Goal: Communication & Community: Ask a question

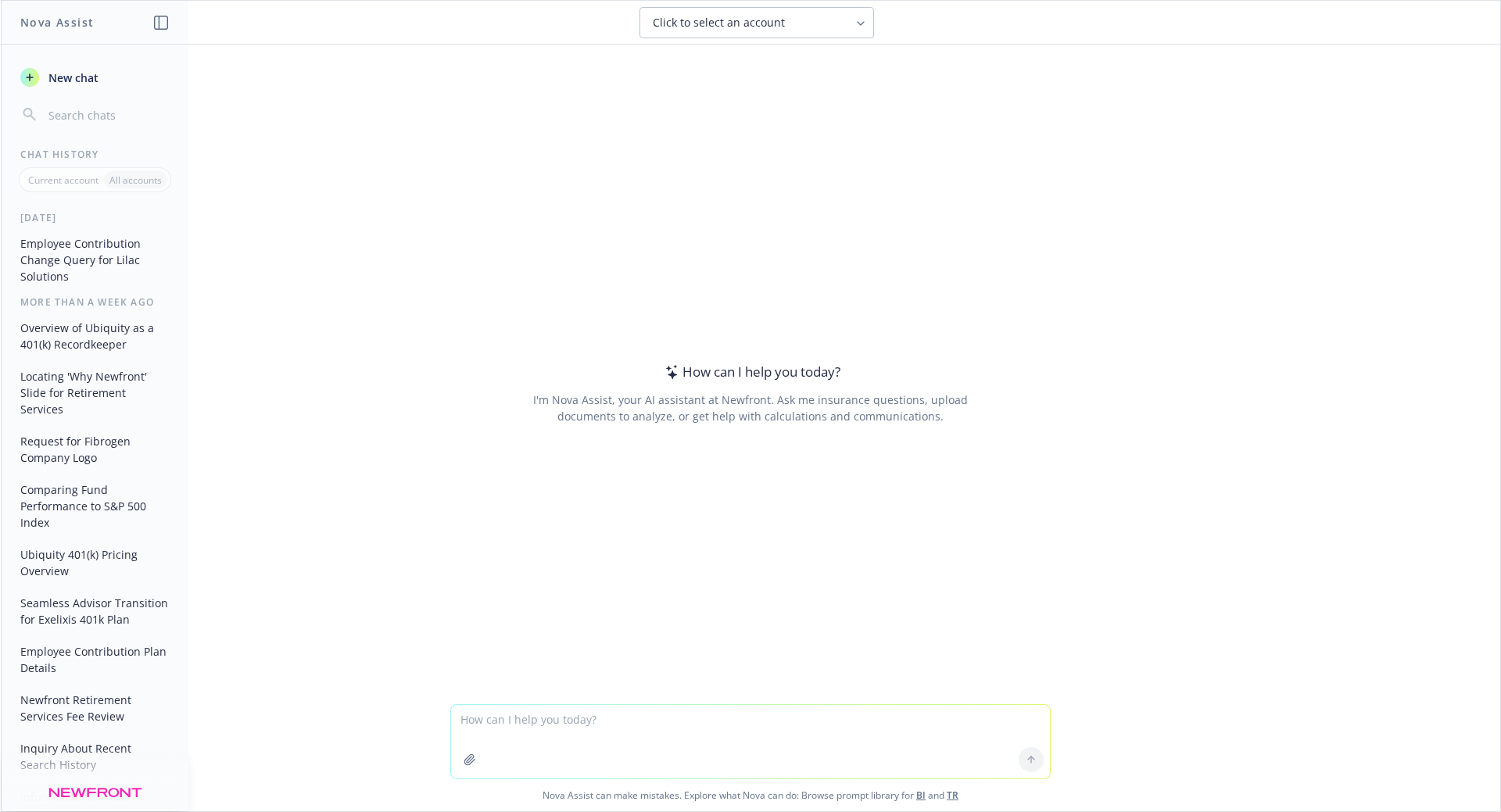
click at [551, 715] on textarea at bounding box center [750, 741] width 599 height 73
click at [503, 718] on textarea at bounding box center [750, 741] width 599 height 73
